Goal: Information Seeking & Learning: Learn about a topic

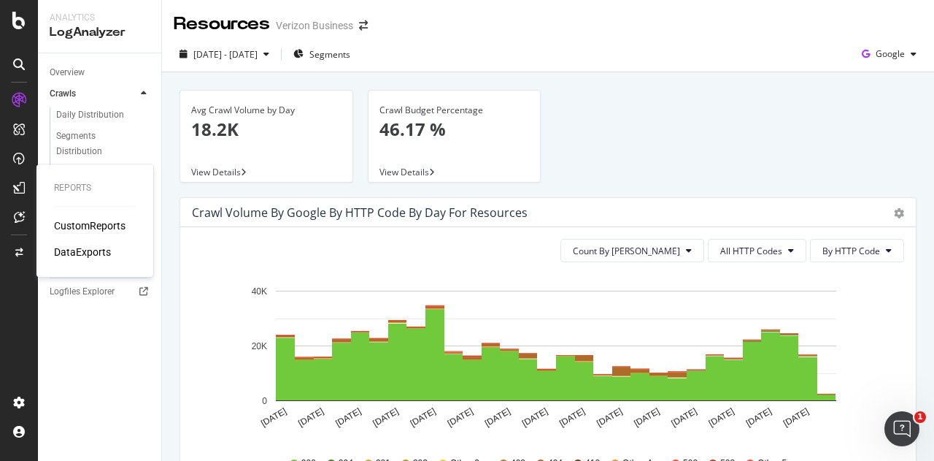
click at [83, 222] on div "CustomReports" at bounding box center [90, 225] width 72 height 15
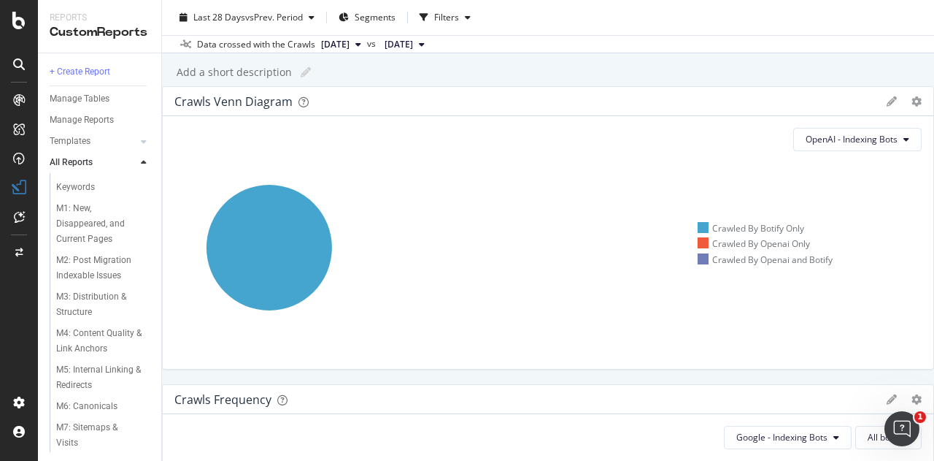
scroll to position [478, 0]
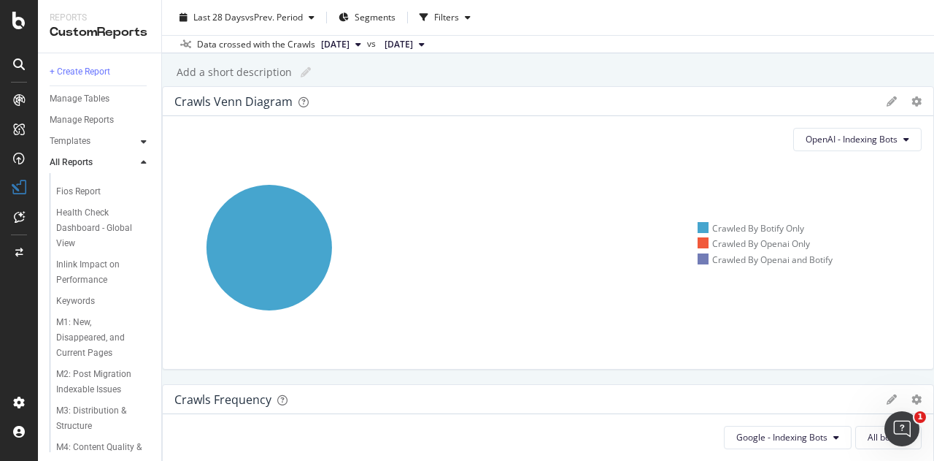
click at [144, 145] on icon at bounding box center [144, 141] width 6 height 9
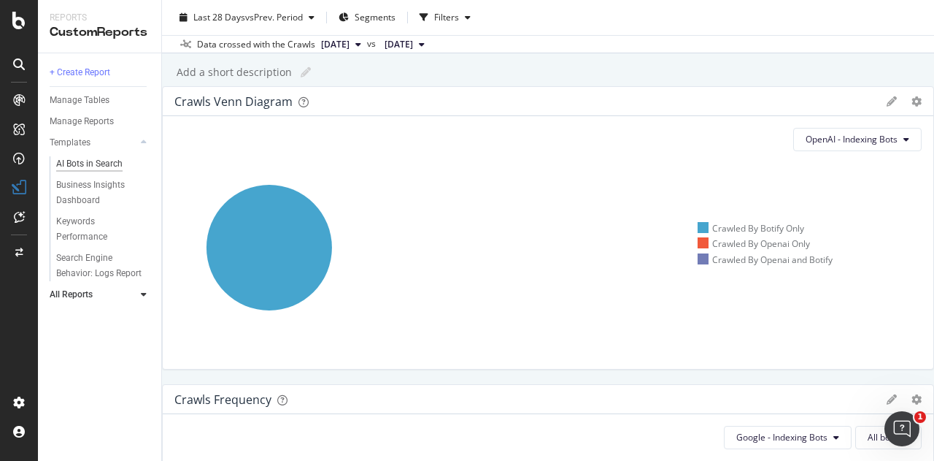
click at [99, 164] on div "AI Bots in Search" at bounding box center [89, 163] width 66 height 15
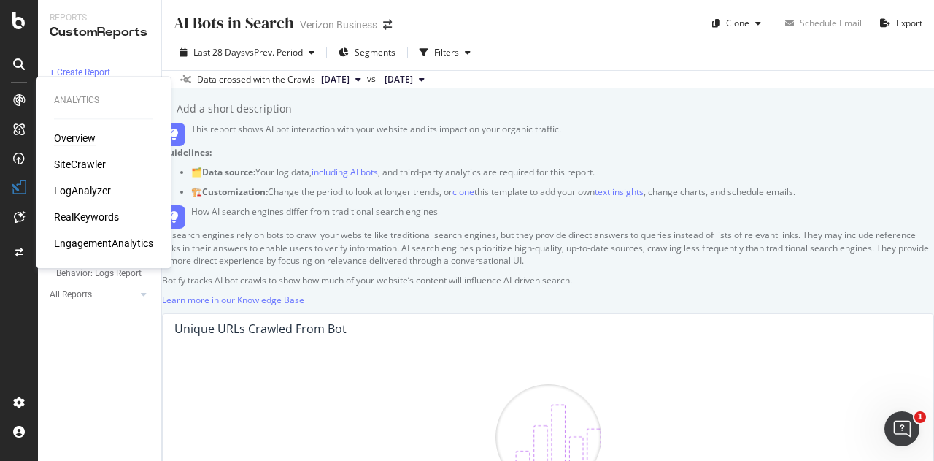
click at [77, 141] on div "Overview" at bounding box center [75, 138] width 42 height 15
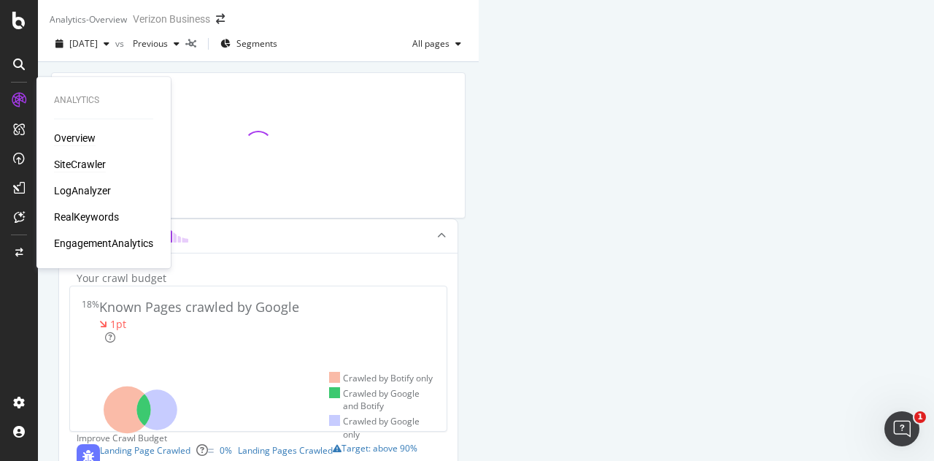
click at [79, 161] on div "SiteCrawler" at bounding box center [80, 164] width 52 height 15
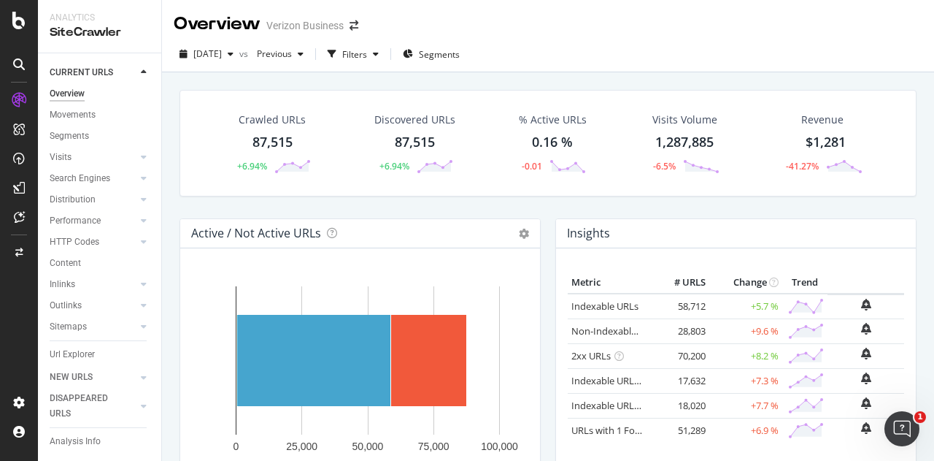
click at [142, 68] on icon at bounding box center [144, 72] width 6 height 9
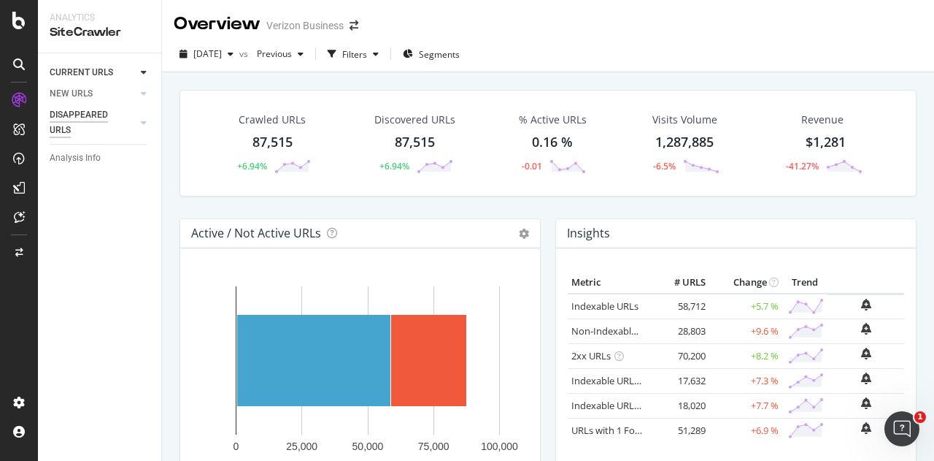
click at [98, 119] on div "DISAPPEARED URLS" at bounding box center [87, 122] width 74 height 31
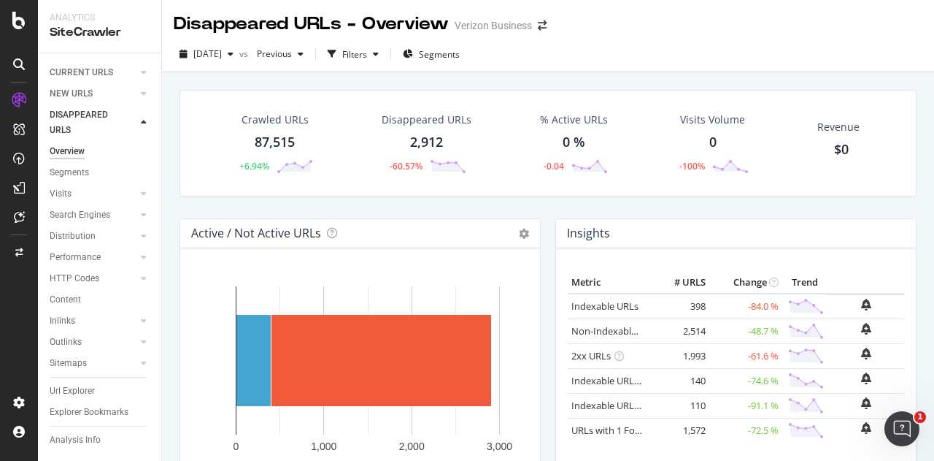
click at [140, 122] on div at bounding box center [144, 122] width 15 height 15
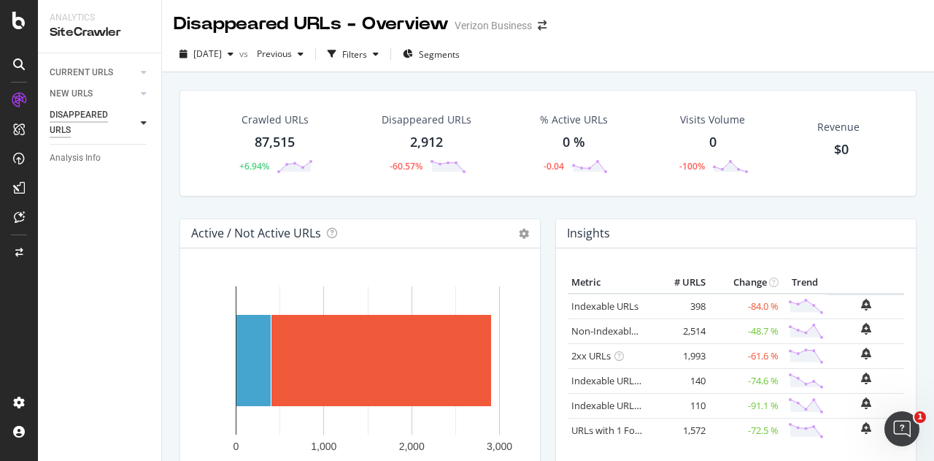
click at [88, 113] on div "DISAPPEARED URLS" at bounding box center [87, 122] width 74 height 31
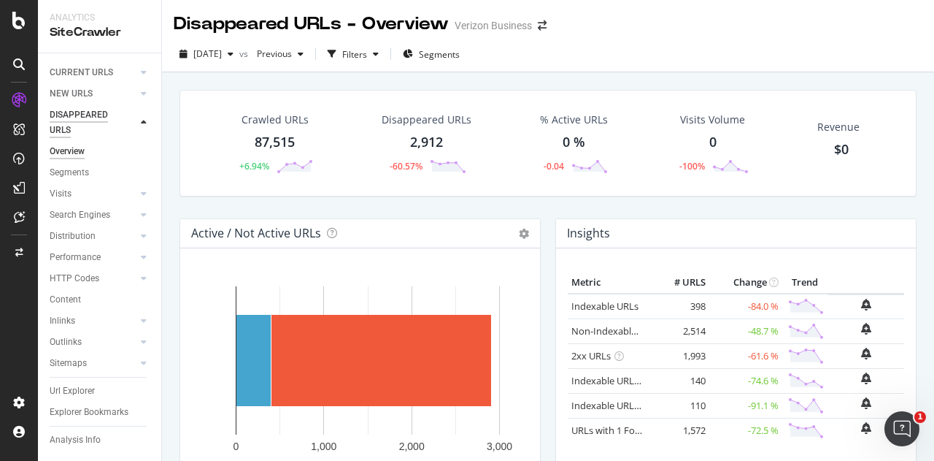
click at [107, 119] on div "DISAPPEARED URLS" at bounding box center [87, 122] width 74 height 31
click at [113, 99] on link "NEW URLS" at bounding box center [93, 93] width 87 height 15
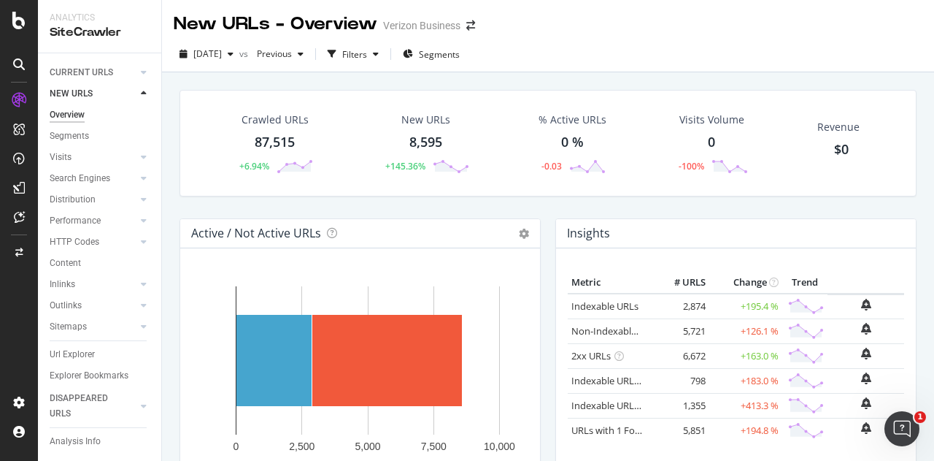
click at [142, 91] on icon at bounding box center [144, 93] width 6 height 9
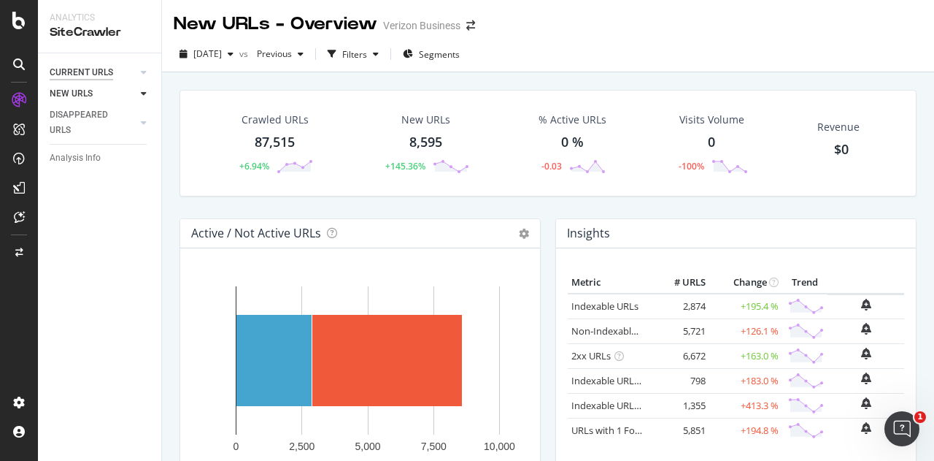
click at [96, 74] on div "CURRENT URLS" at bounding box center [82, 72] width 64 height 15
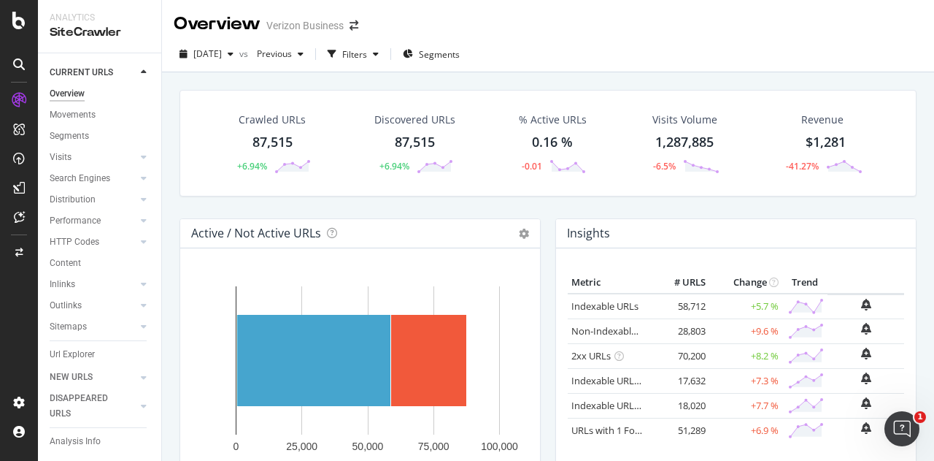
click at [143, 71] on icon at bounding box center [144, 72] width 6 height 9
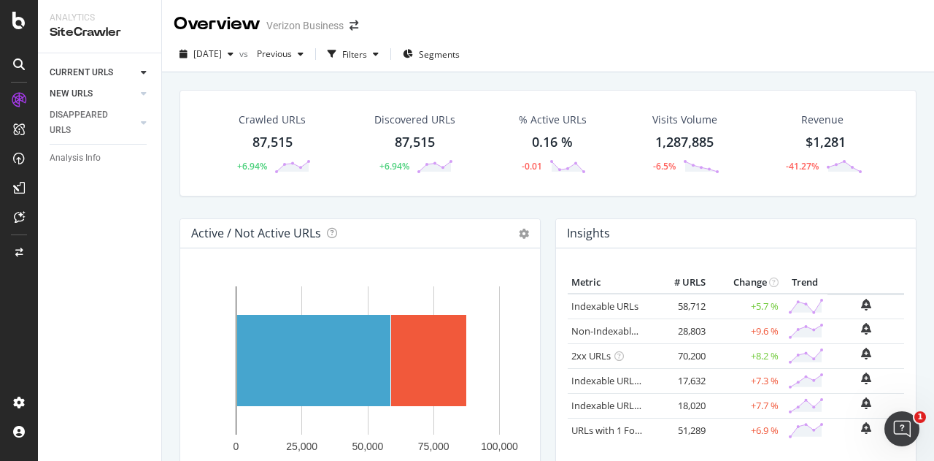
click at [128, 94] on div at bounding box center [129, 93] width 15 height 15
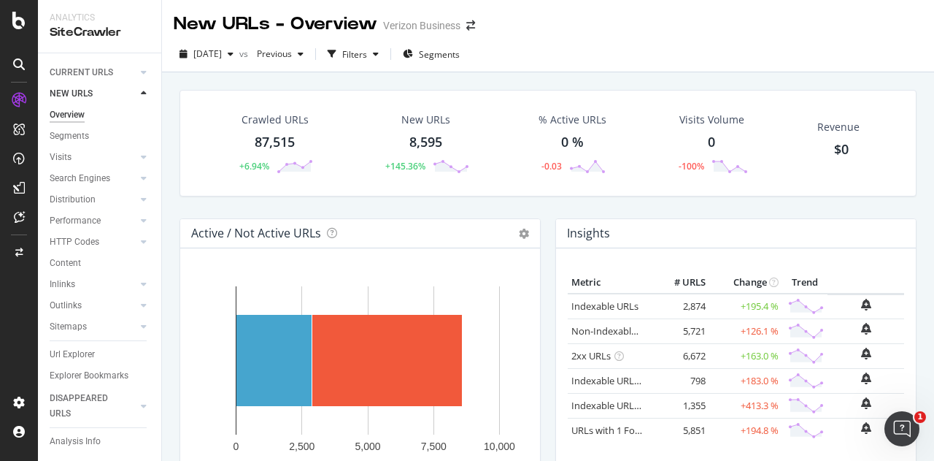
click at [128, 94] on div at bounding box center [129, 93] width 15 height 15
click at [143, 94] on icon at bounding box center [144, 93] width 6 height 9
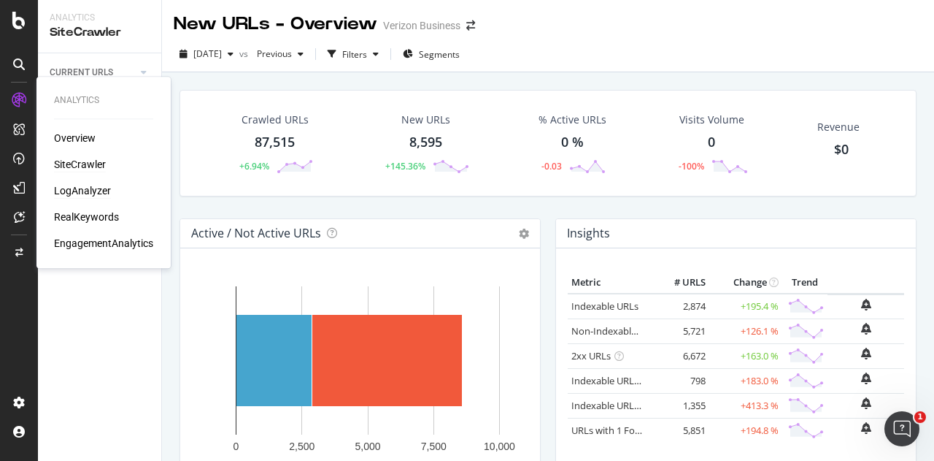
click at [83, 194] on div "LogAnalyzer" at bounding box center [82, 190] width 57 height 15
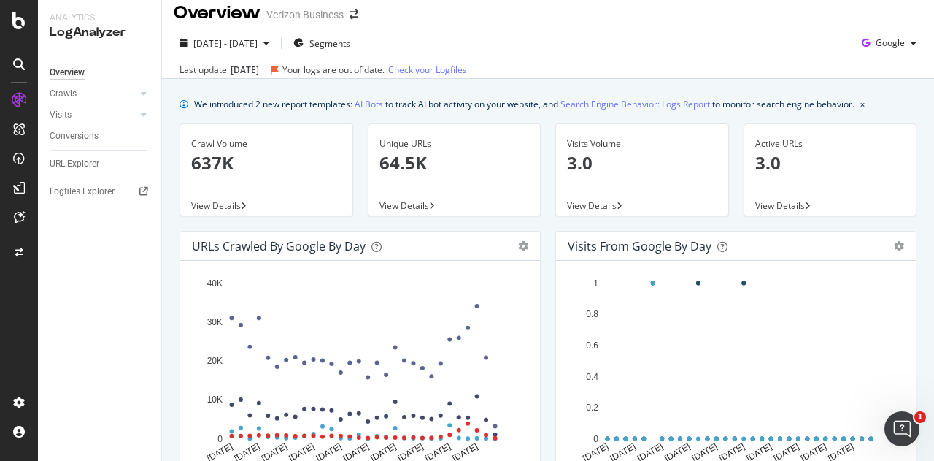
scroll to position [12, 0]
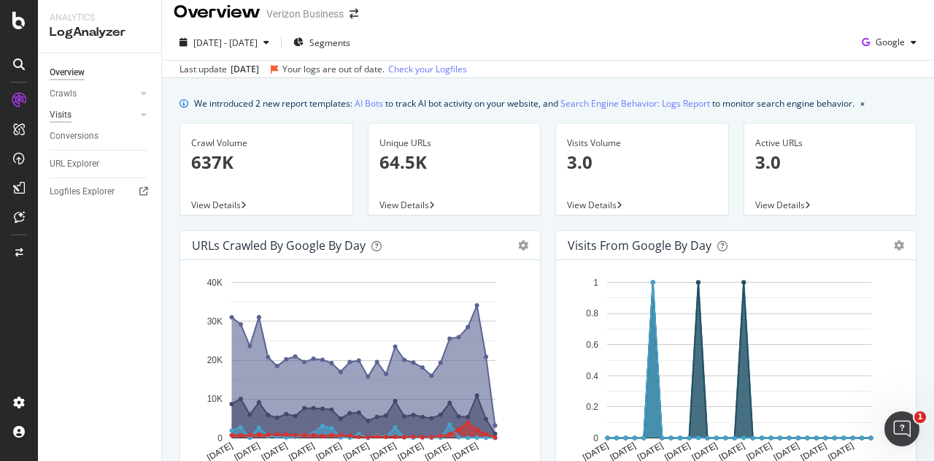
click at [69, 115] on div "Visits" at bounding box center [61, 114] width 22 height 15
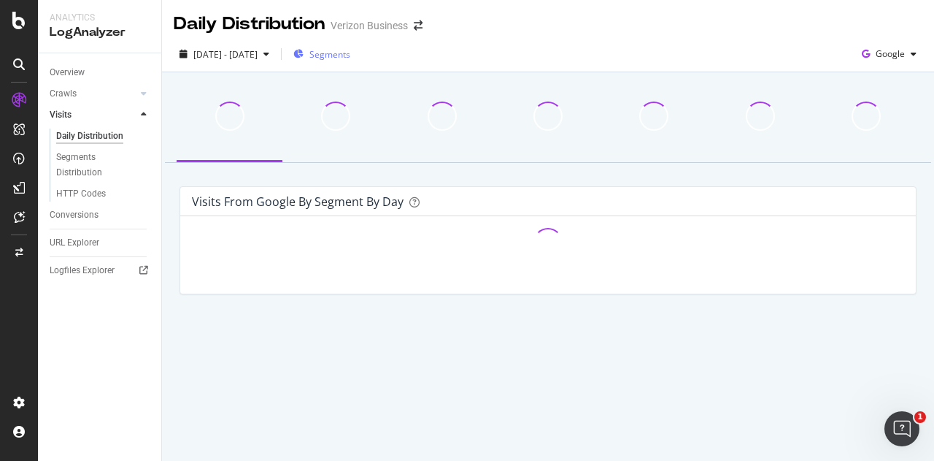
click at [350, 53] on span "Segments" at bounding box center [330, 54] width 41 height 12
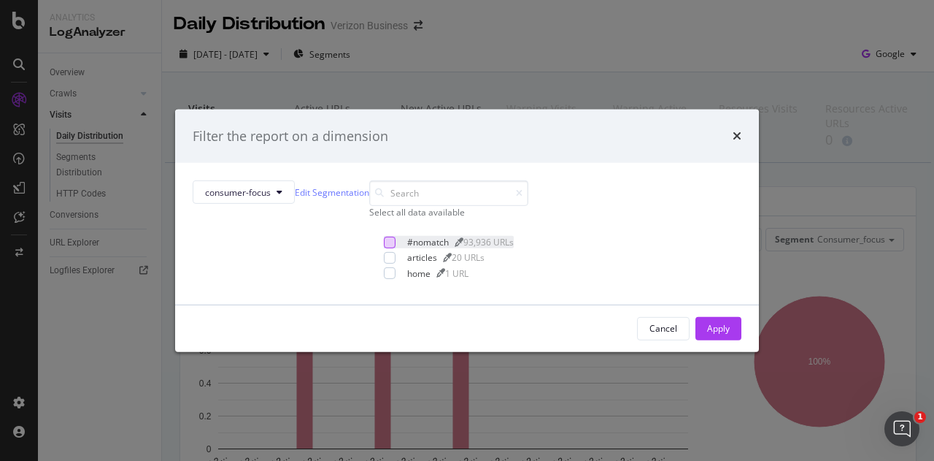
click at [384, 248] on div "modal" at bounding box center [390, 243] width 12 height 12
click at [384, 264] on div "modal" at bounding box center [390, 258] width 12 height 12
click at [707, 334] on div "Apply" at bounding box center [718, 328] width 23 height 12
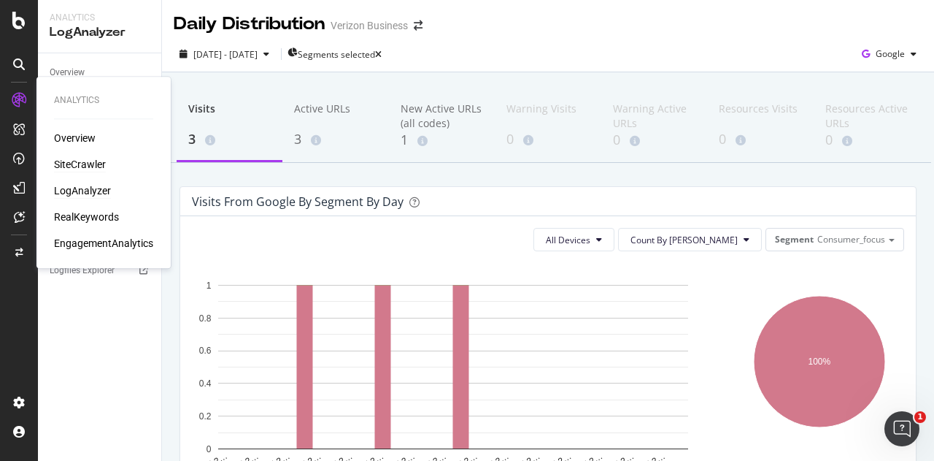
click at [92, 164] on div "SiteCrawler" at bounding box center [80, 164] width 52 height 15
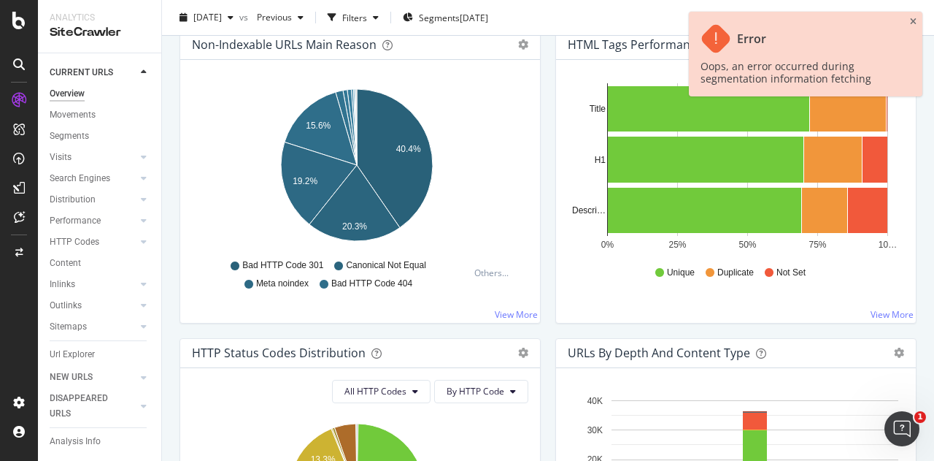
scroll to position [512, 0]
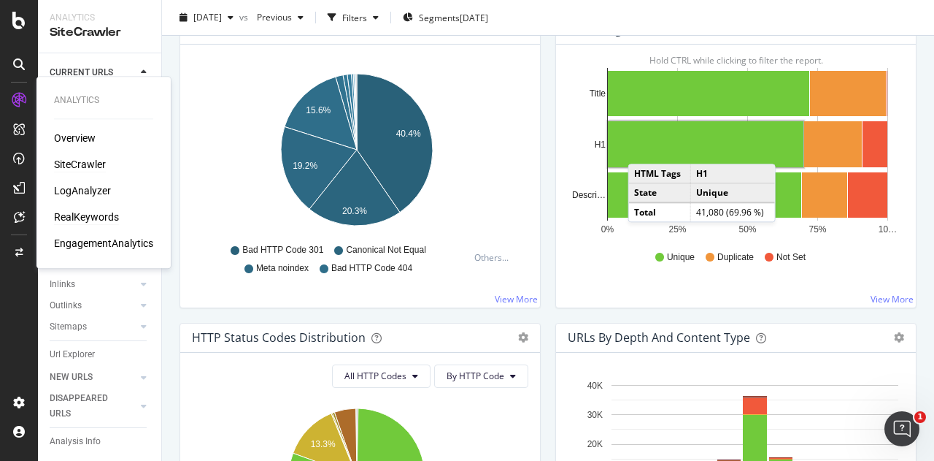
click at [99, 212] on div "RealKeywords" at bounding box center [86, 217] width 65 height 15
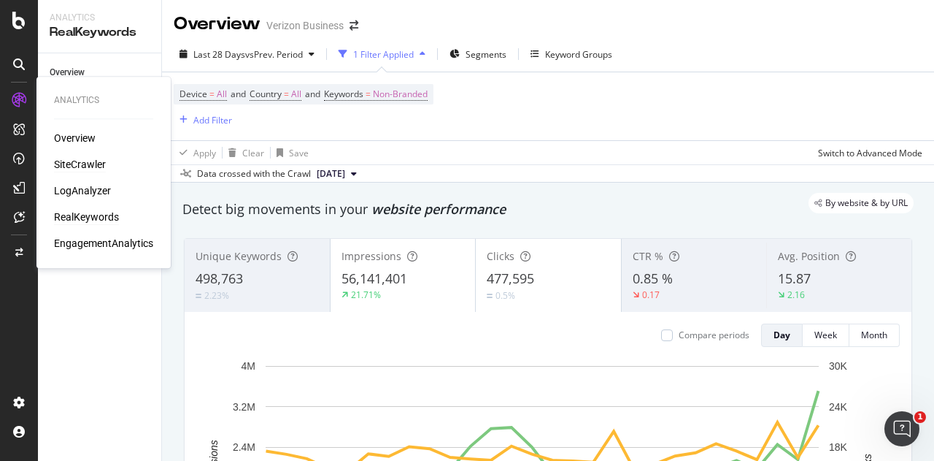
click at [80, 167] on div "SiteCrawler" at bounding box center [80, 164] width 52 height 15
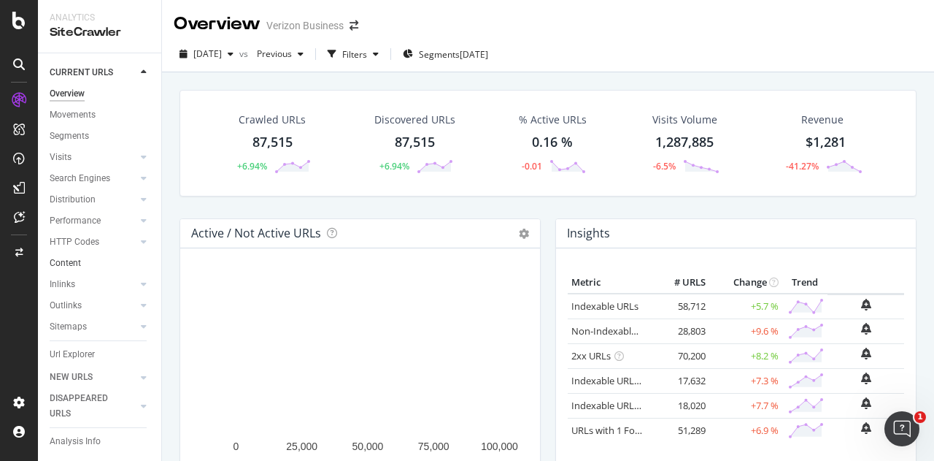
scroll to position [44, 0]
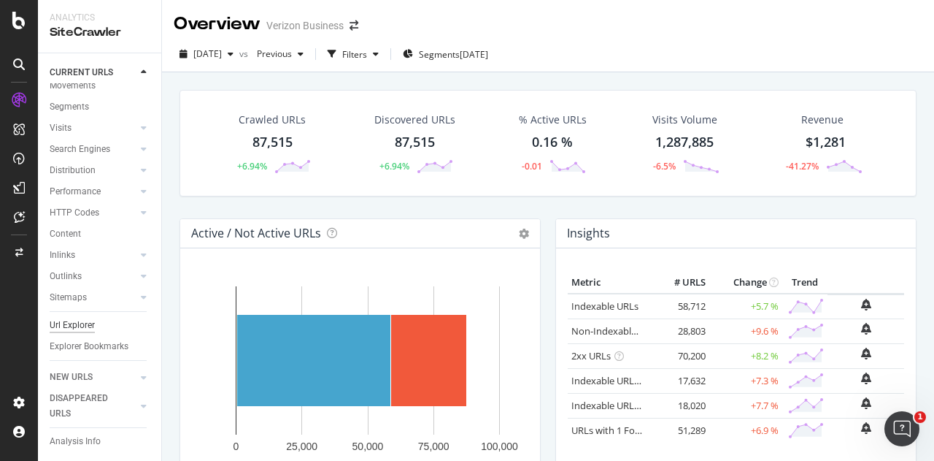
click at [83, 318] on div "Url Explorer" at bounding box center [72, 325] width 45 height 15
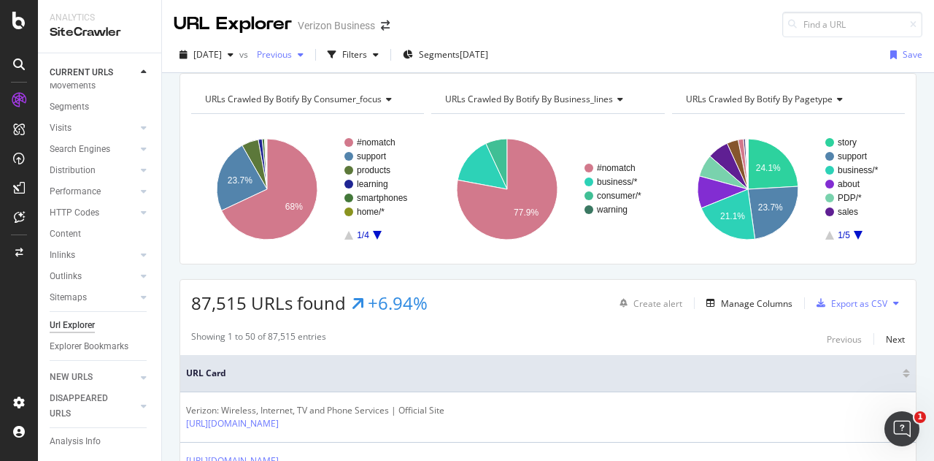
click at [292, 50] on span "Previous" at bounding box center [271, 54] width 41 height 12
